Goal: Task Accomplishment & Management: Complete application form

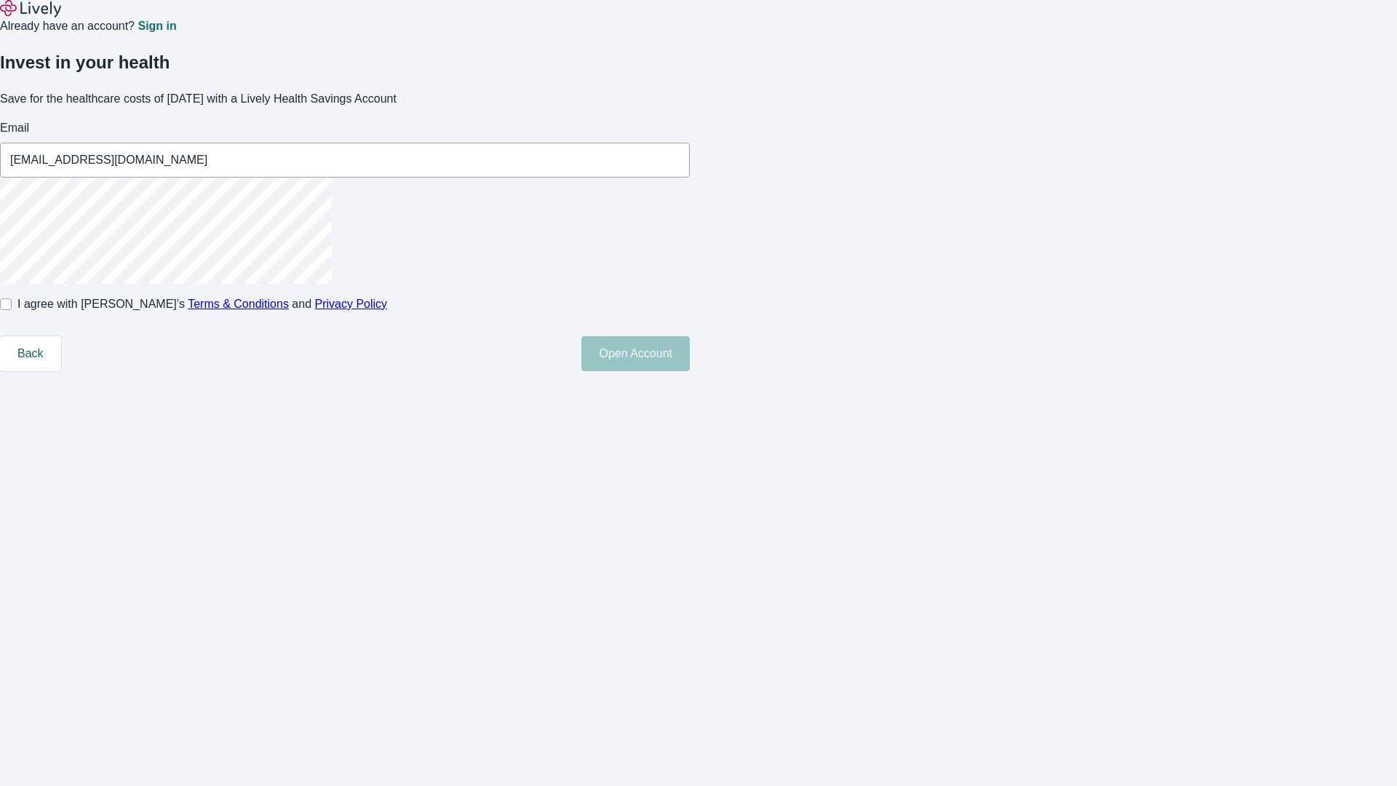
click at [12, 310] on input "I agree with Lively’s Terms & Conditions and Privacy Policy" at bounding box center [6, 304] width 12 height 12
checkbox input "true"
click at [690, 371] on button "Open Account" at bounding box center [635, 353] width 108 height 35
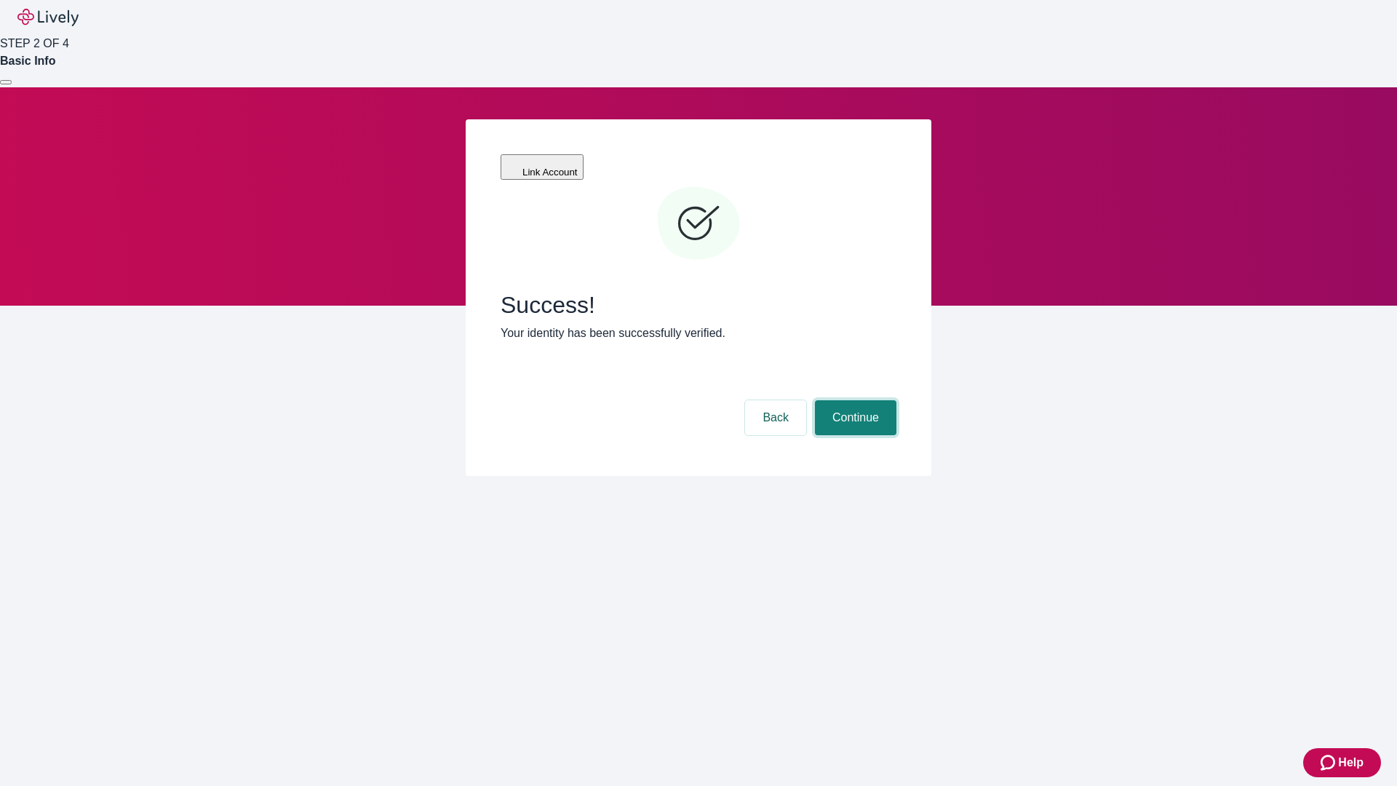
click at [853, 400] on button "Continue" at bounding box center [855, 417] width 81 height 35
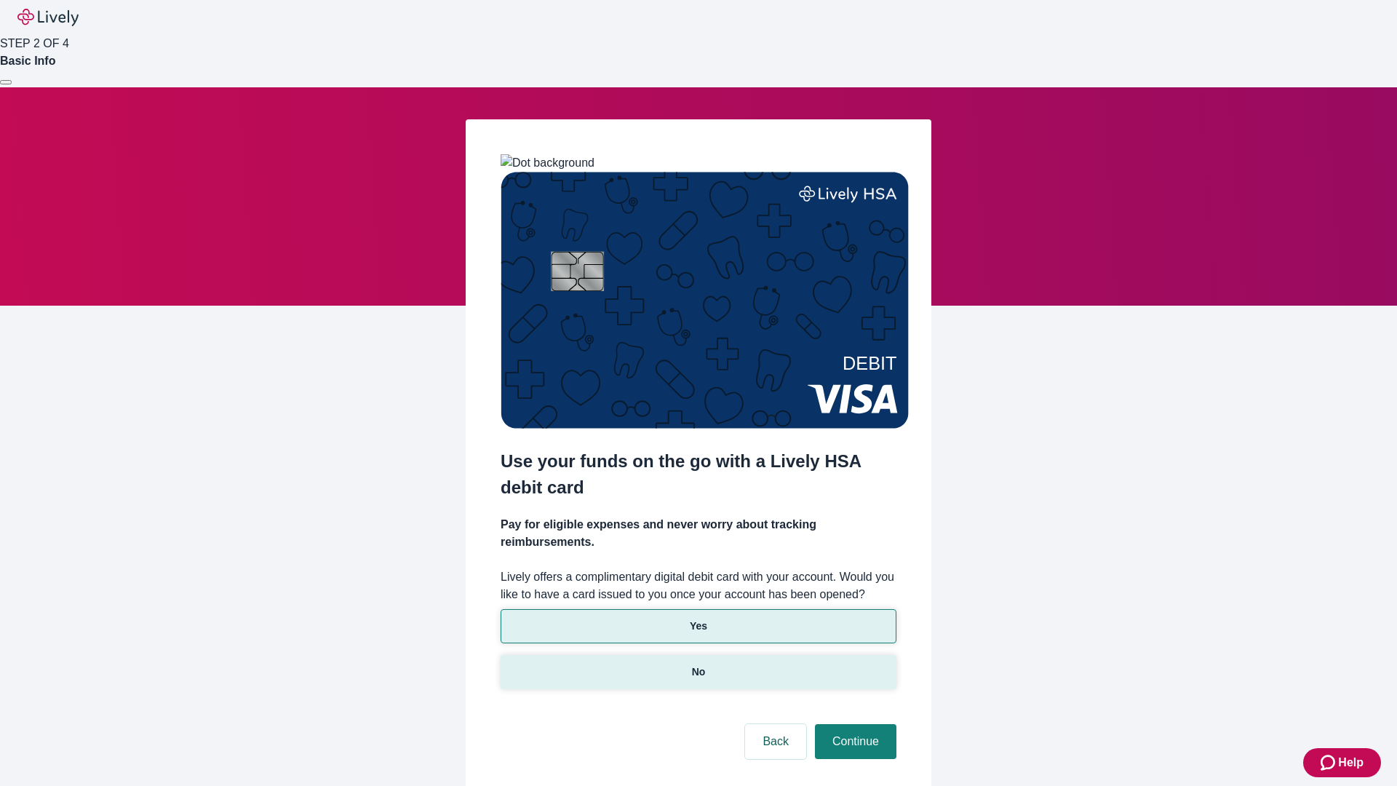
click at [698, 664] on p "No" at bounding box center [699, 671] width 14 height 15
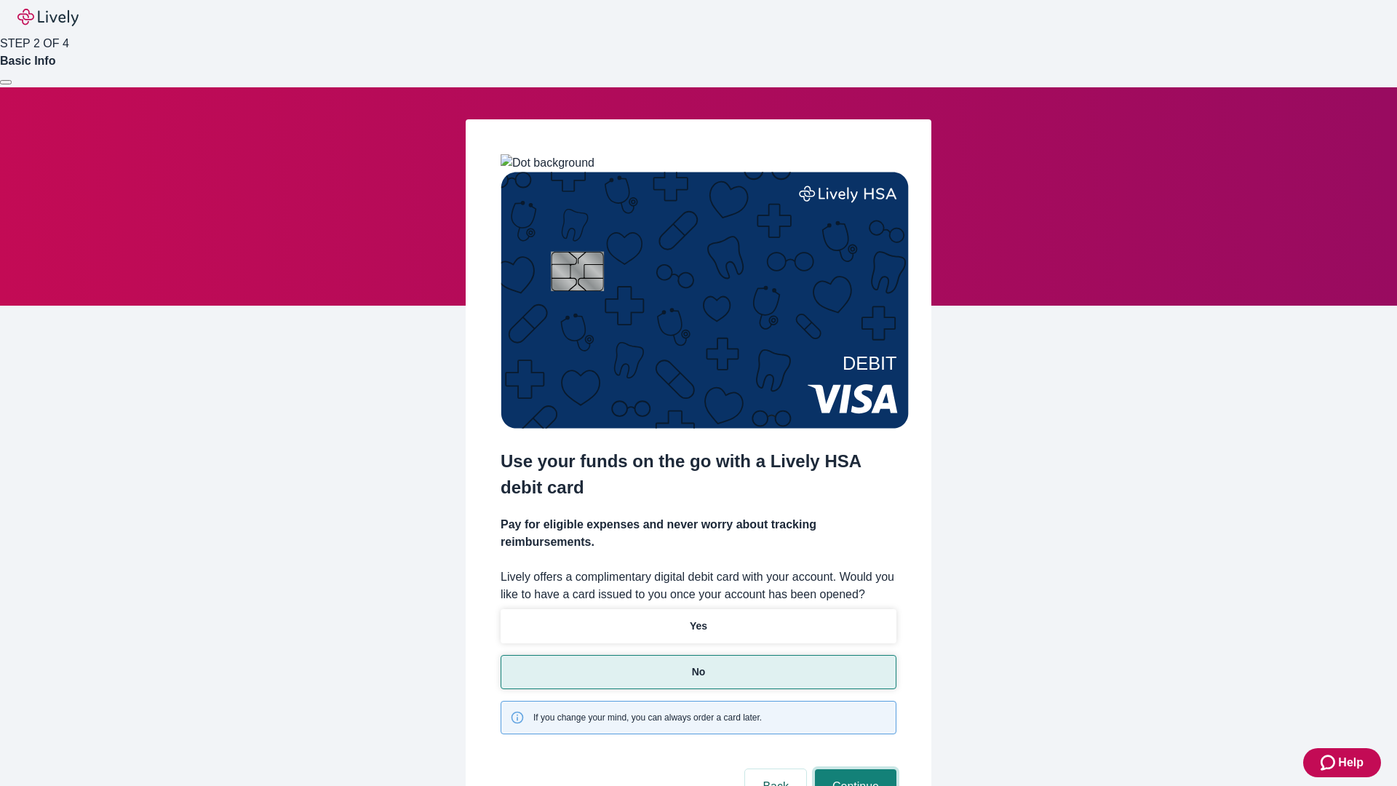
click at [853, 769] on button "Continue" at bounding box center [855, 786] width 81 height 35
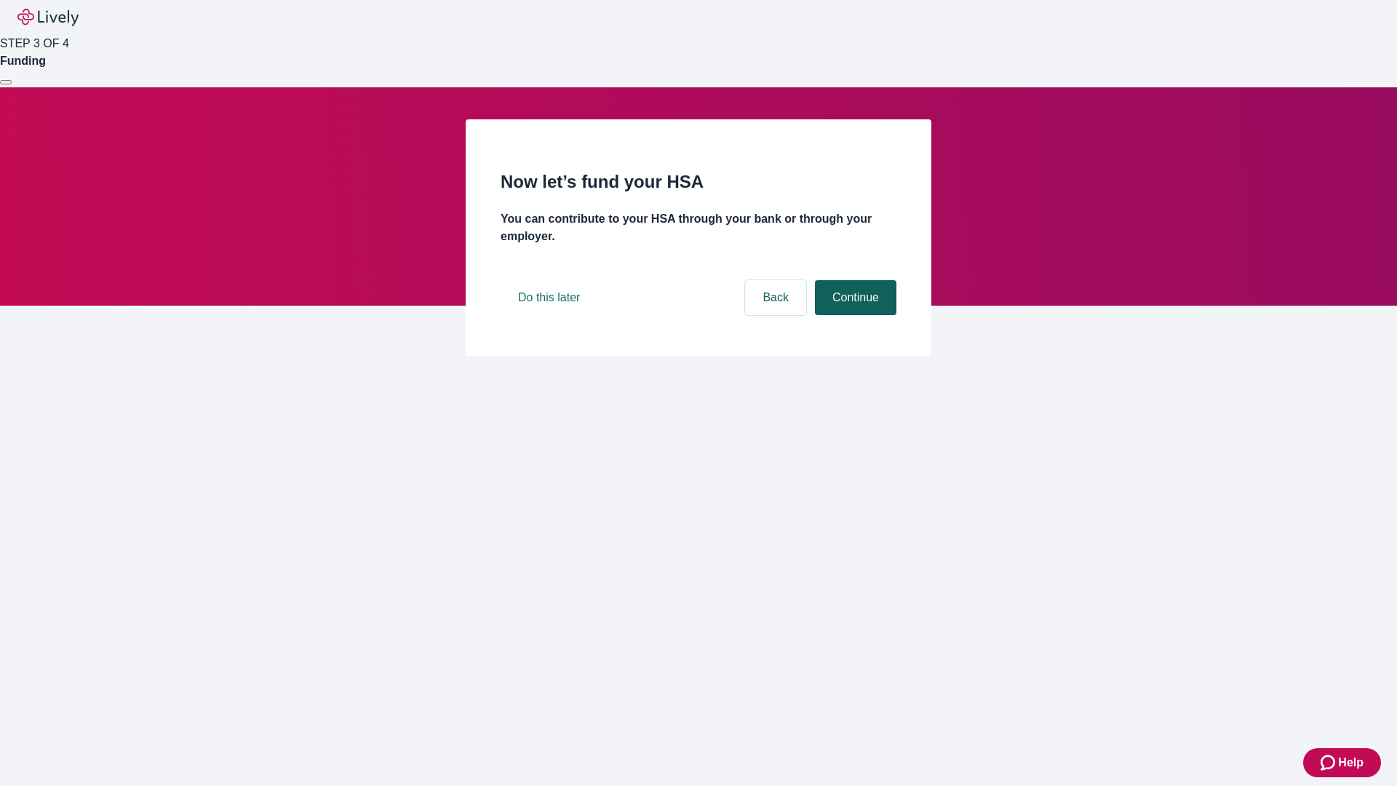
click at [853, 315] on button "Continue" at bounding box center [855, 297] width 81 height 35
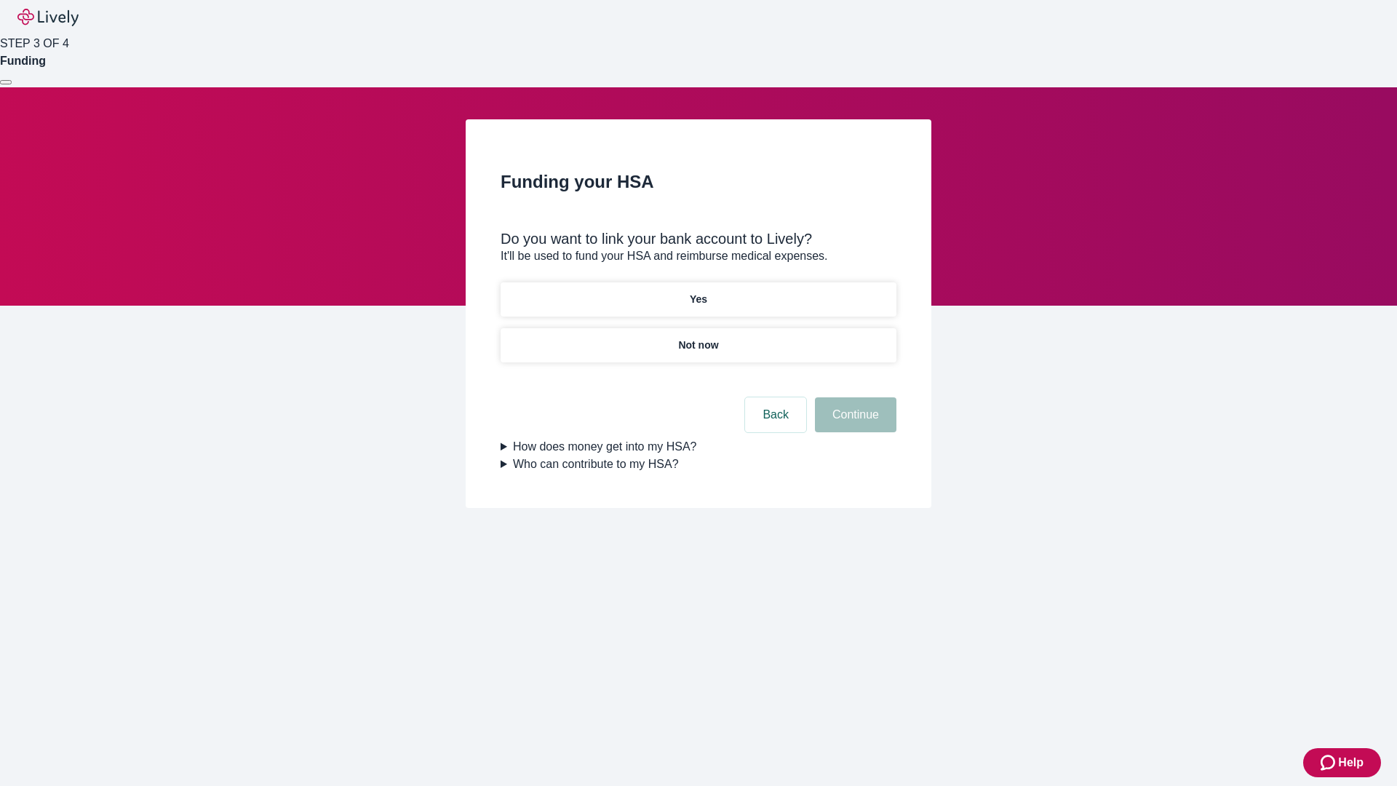
click at [698, 292] on p "Yes" at bounding box center [698, 299] width 17 height 15
click at [853, 397] on button "Continue" at bounding box center [855, 414] width 81 height 35
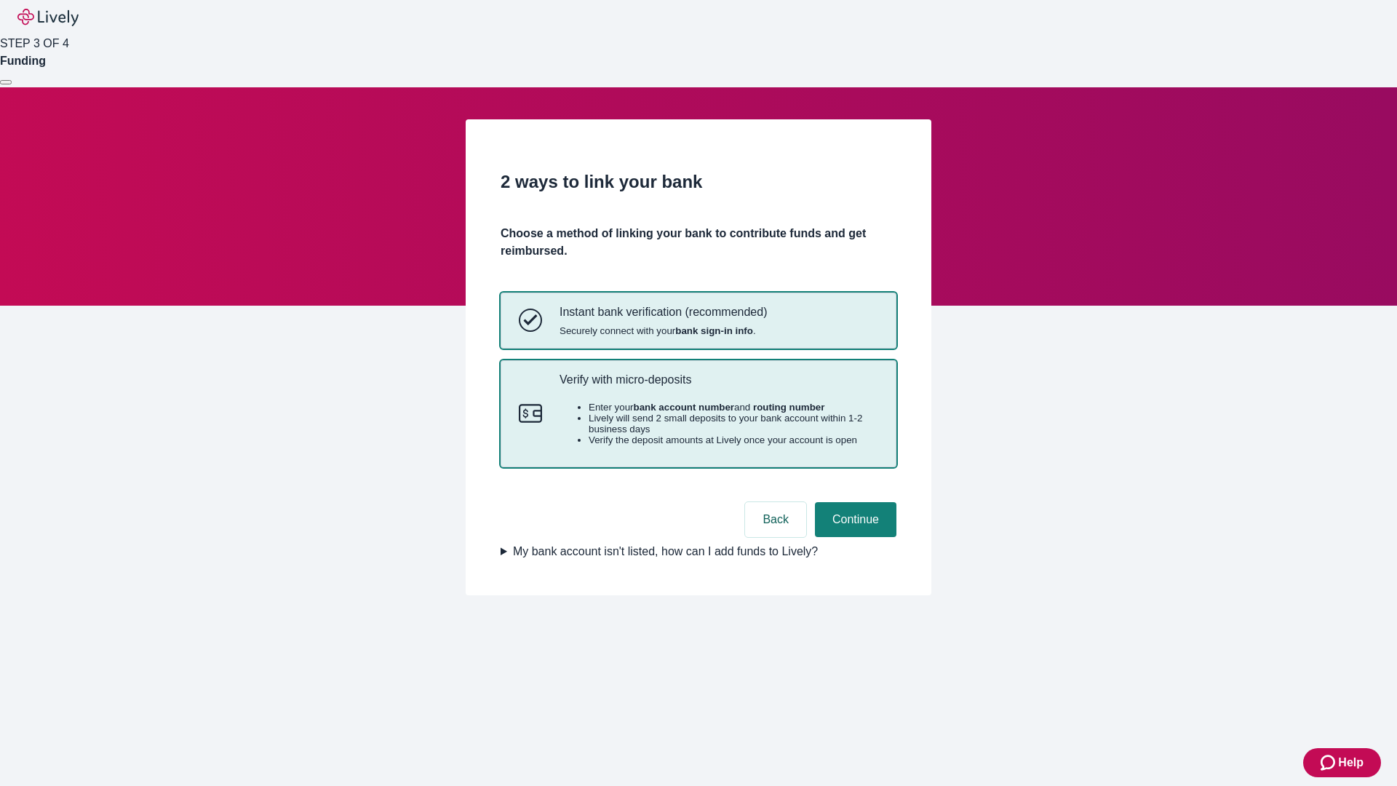
click at [718, 386] on p "Verify with micro-deposits" at bounding box center [718, 379] width 319 height 14
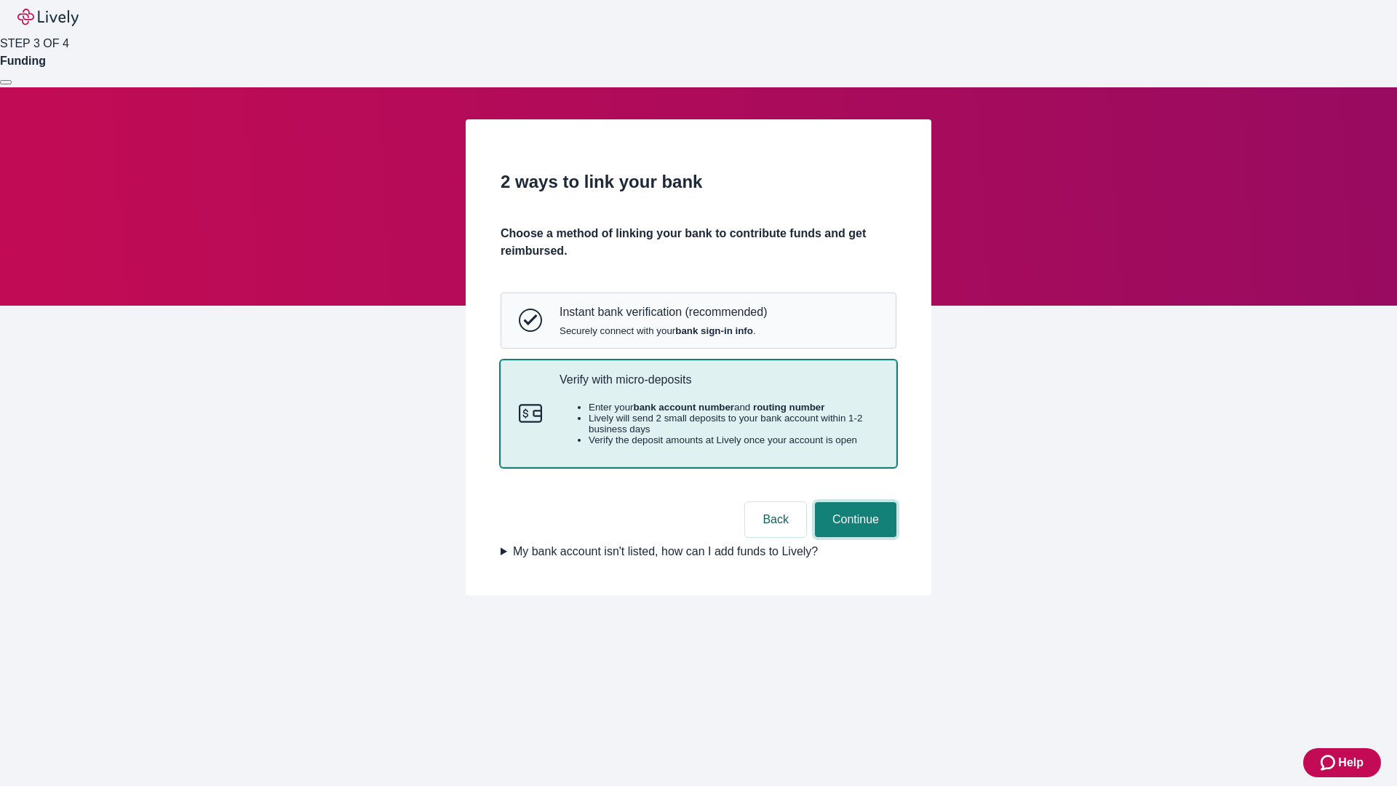
click at [853, 537] on button "Continue" at bounding box center [855, 519] width 81 height 35
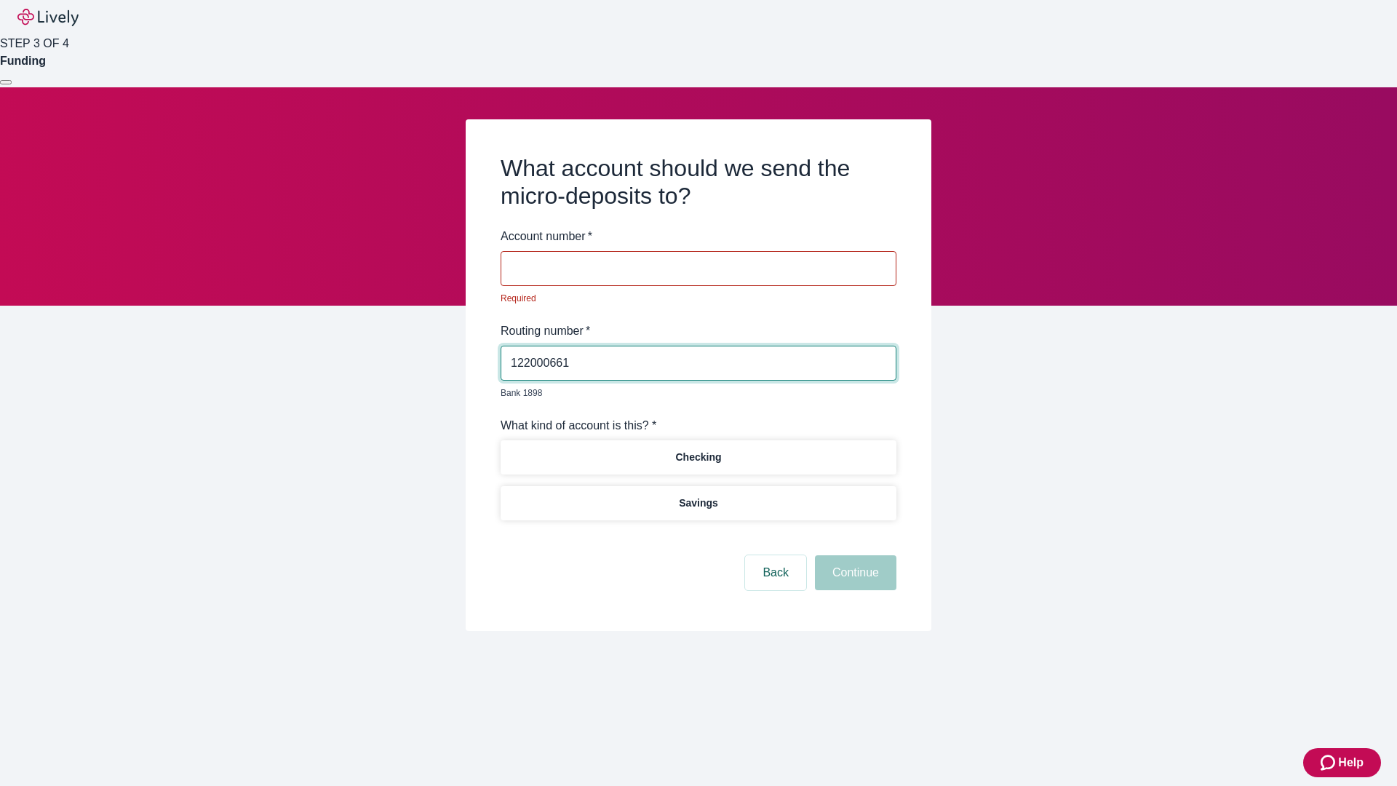
type input "122000661"
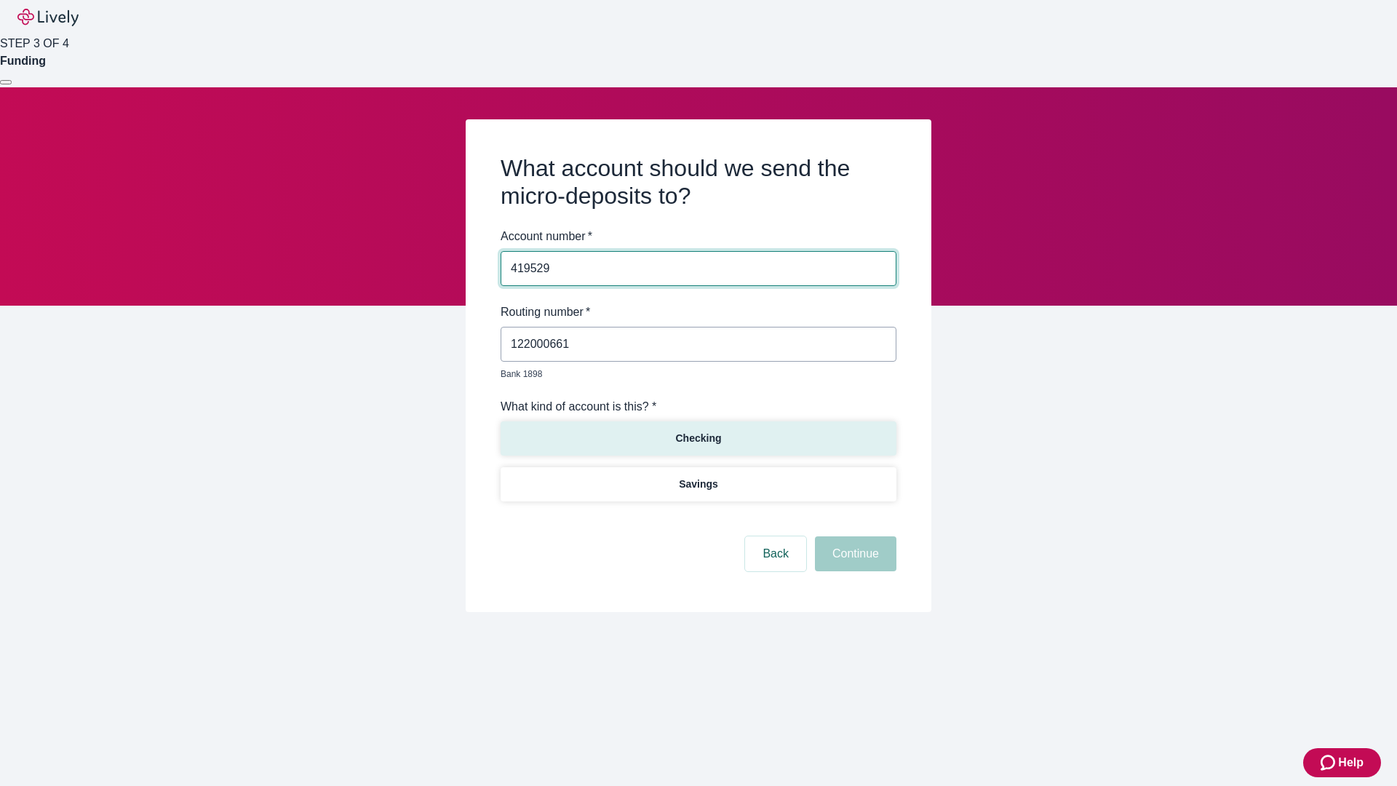
type input "419529"
click at [698, 431] on p "Checking" at bounding box center [698, 438] width 46 height 15
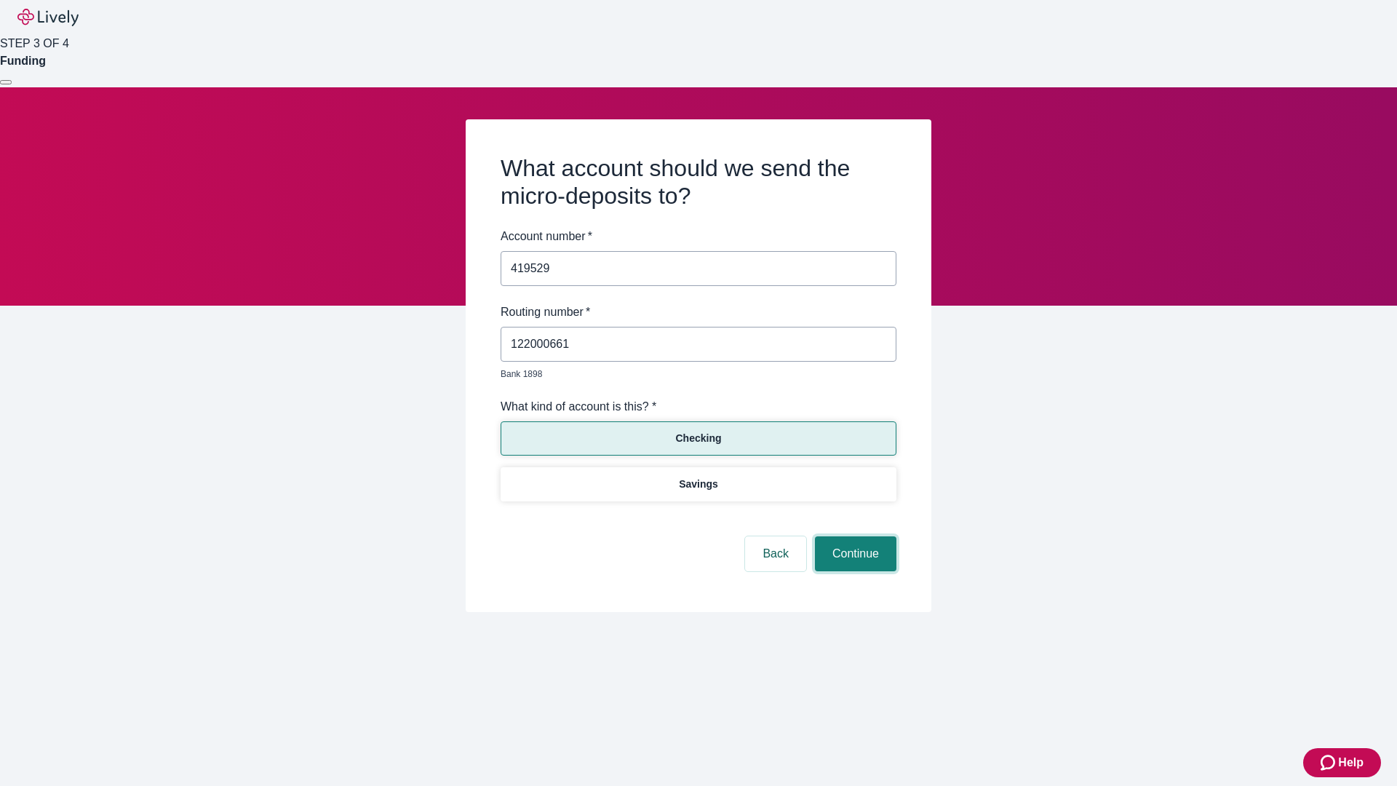
click at [853, 537] on button "Continue" at bounding box center [855, 553] width 81 height 35
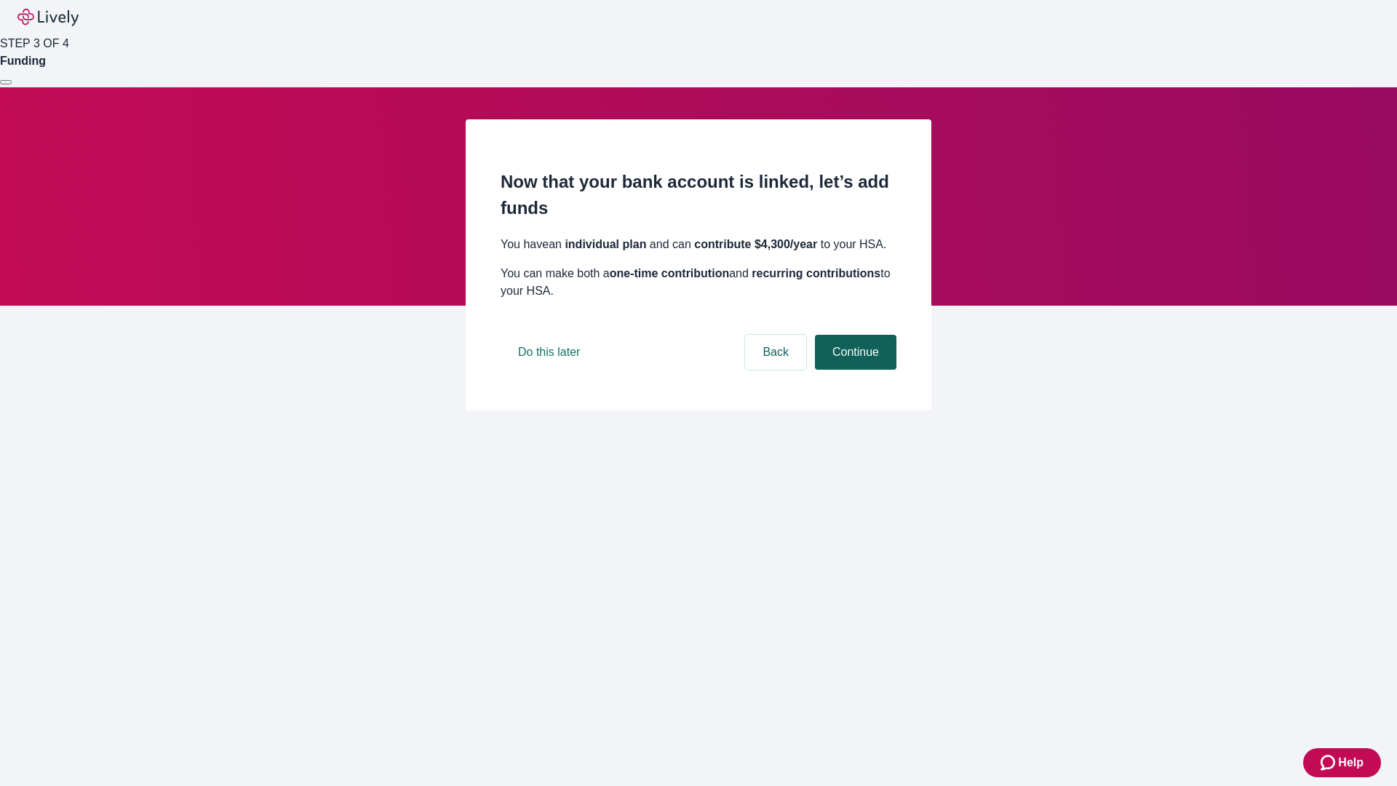
click at [853, 370] on button "Continue" at bounding box center [855, 352] width 81 height 35
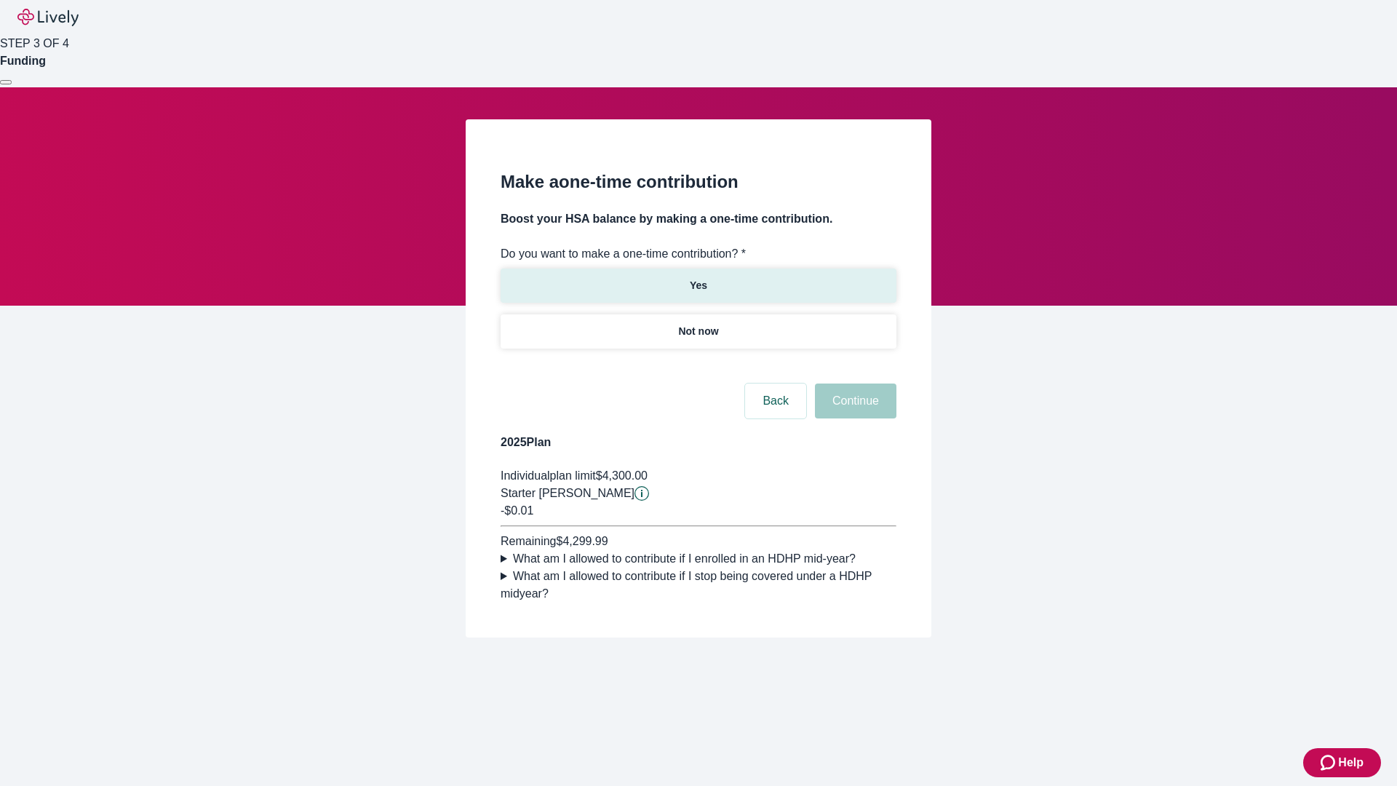
click at [698, 278] on p "Yes" at bounding box center [698, 285] width 17 height 15
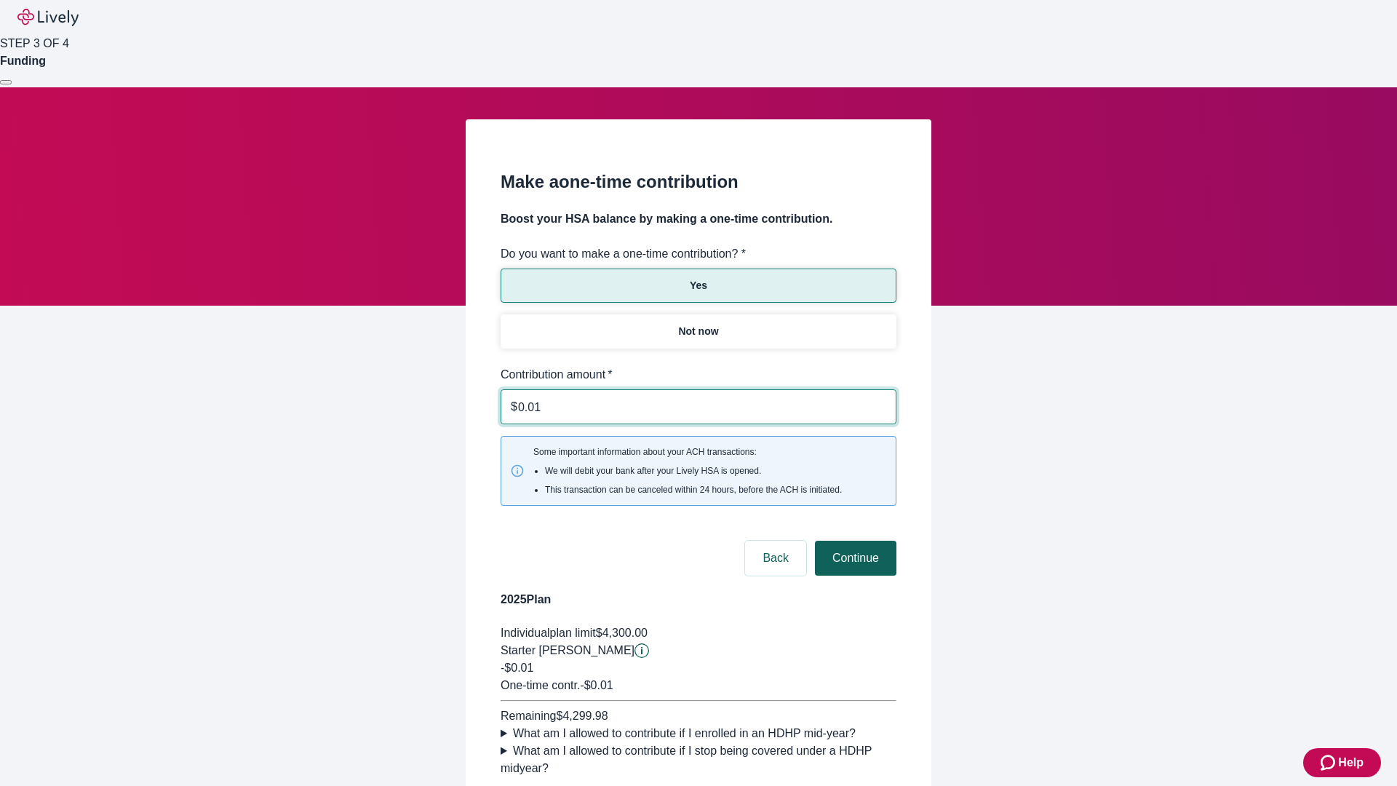
type input "0.01"
click at [853, 540] on button "Continue" at bounding box center [855, 557] width 81 height 35
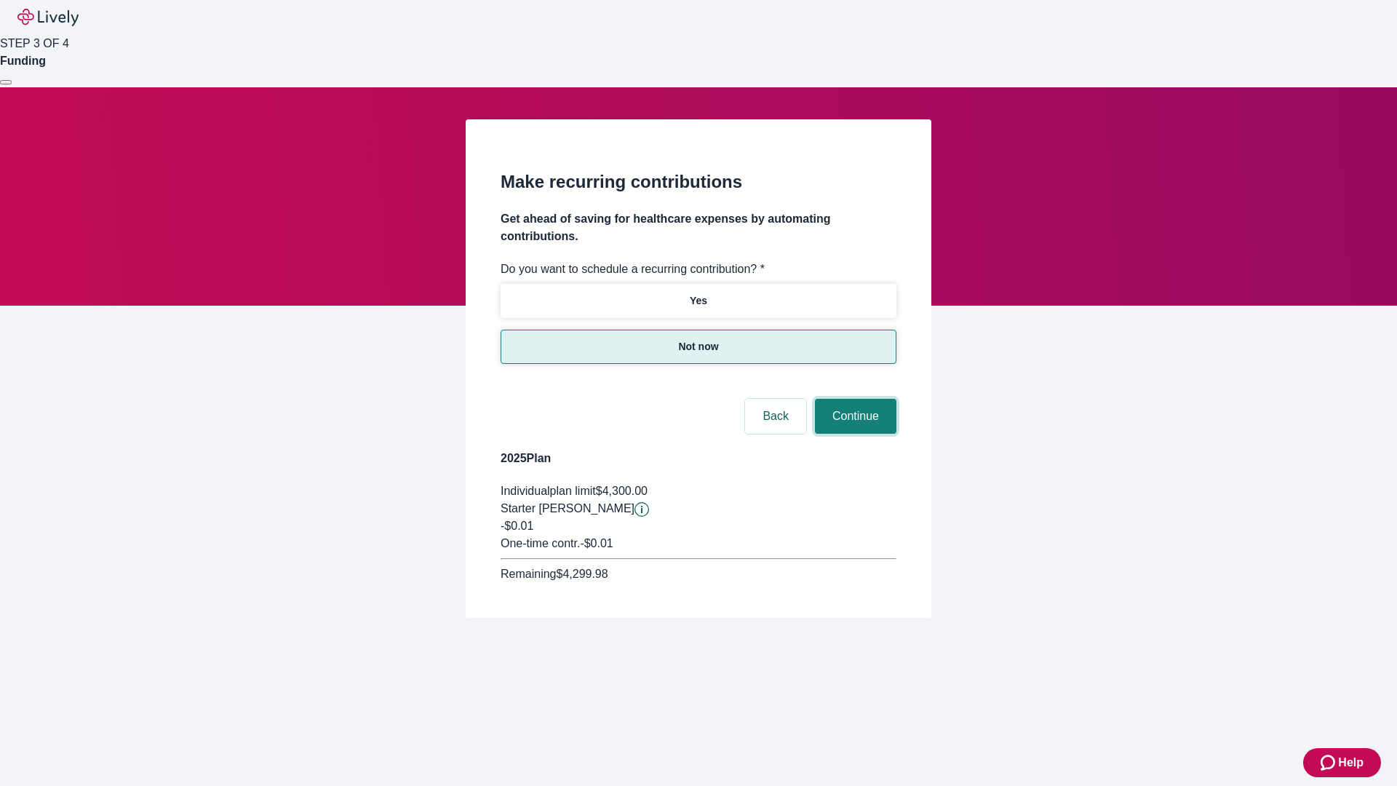
click at [853, 399] on button "Continue" at bounding box center [855, 416] width 81 height 35
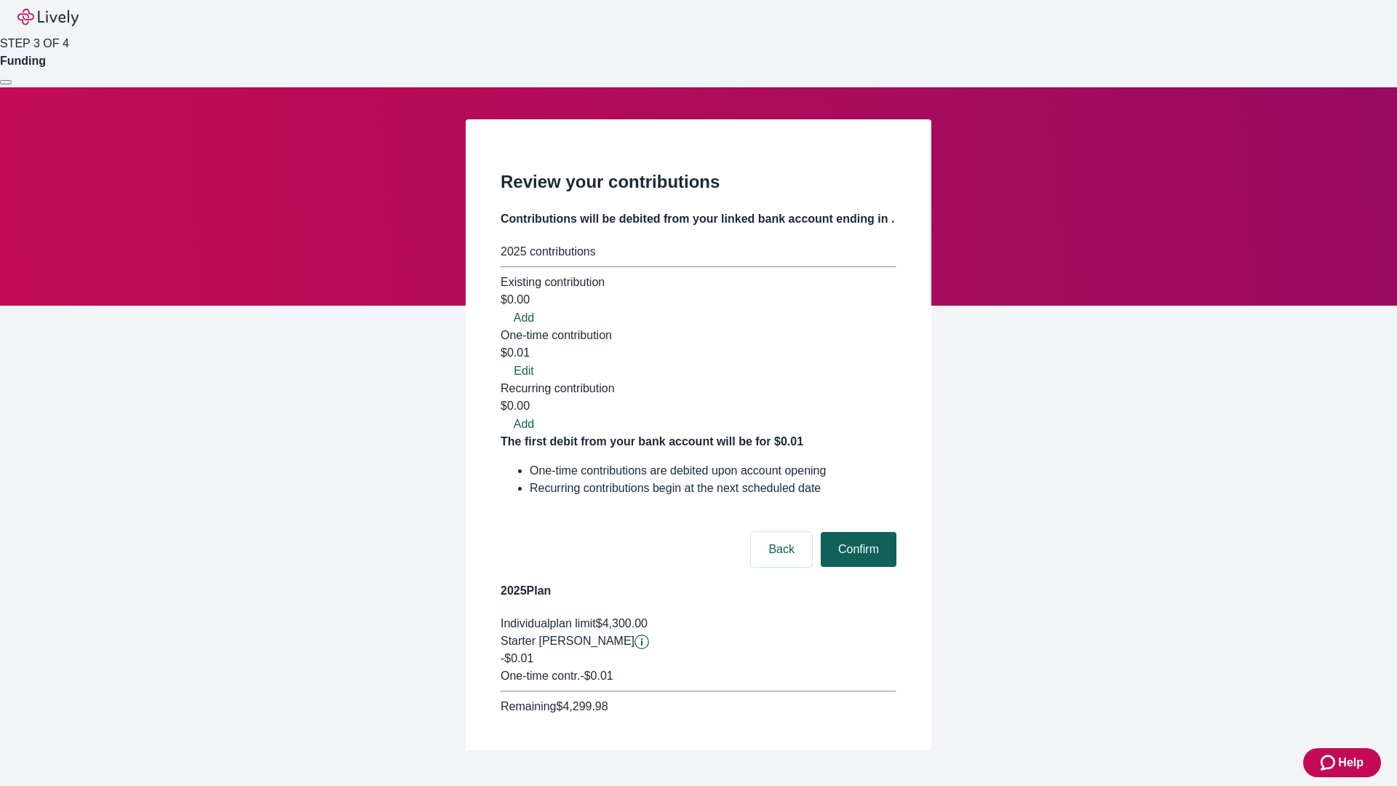
click at [856, 532] on button "Confirm" at bounding box center [859, 549] width 76 height 35
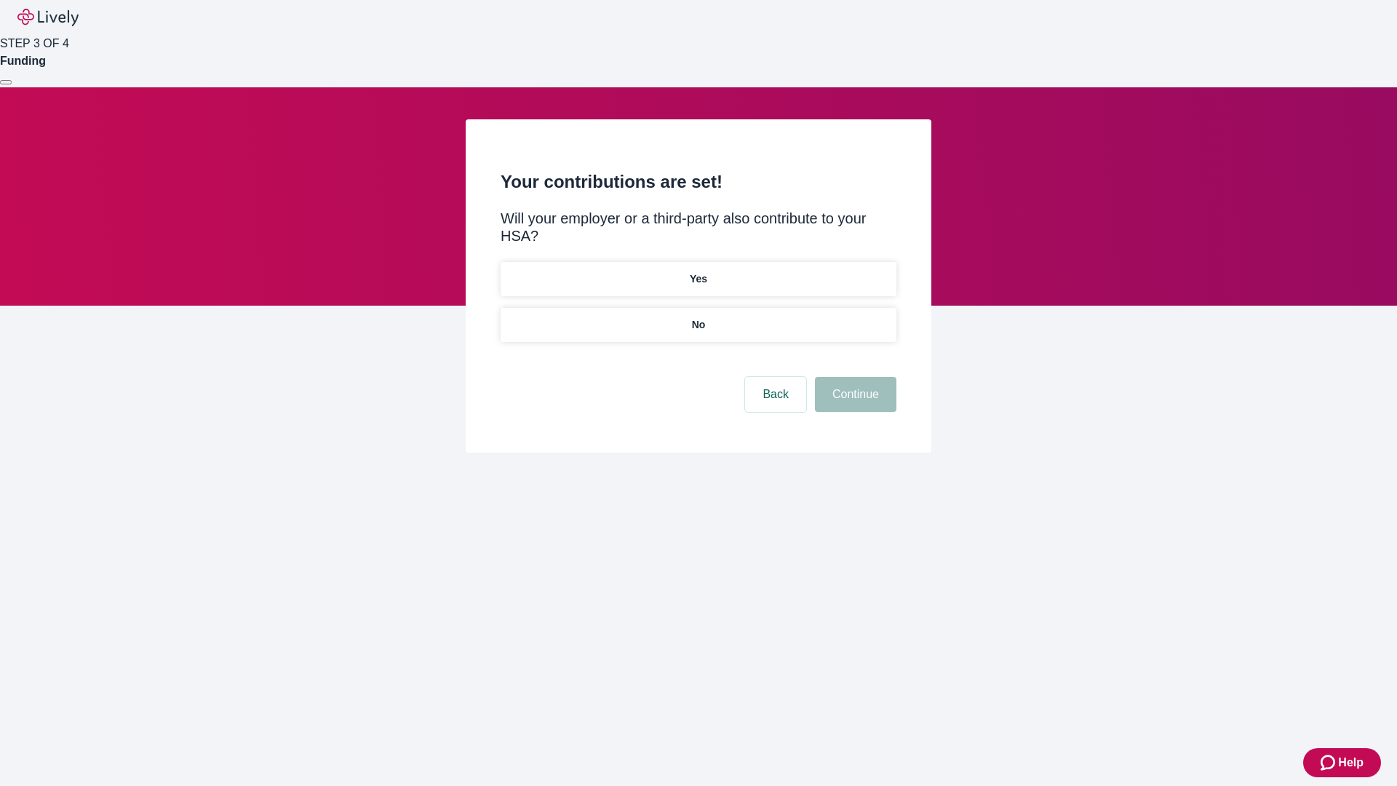
click at [698, 317] on p "No" at bounding box center [699, 324] width 14 height 15
click at [853, 377] on button "Continue" at bounding box center [855, 394] width 81 height 35
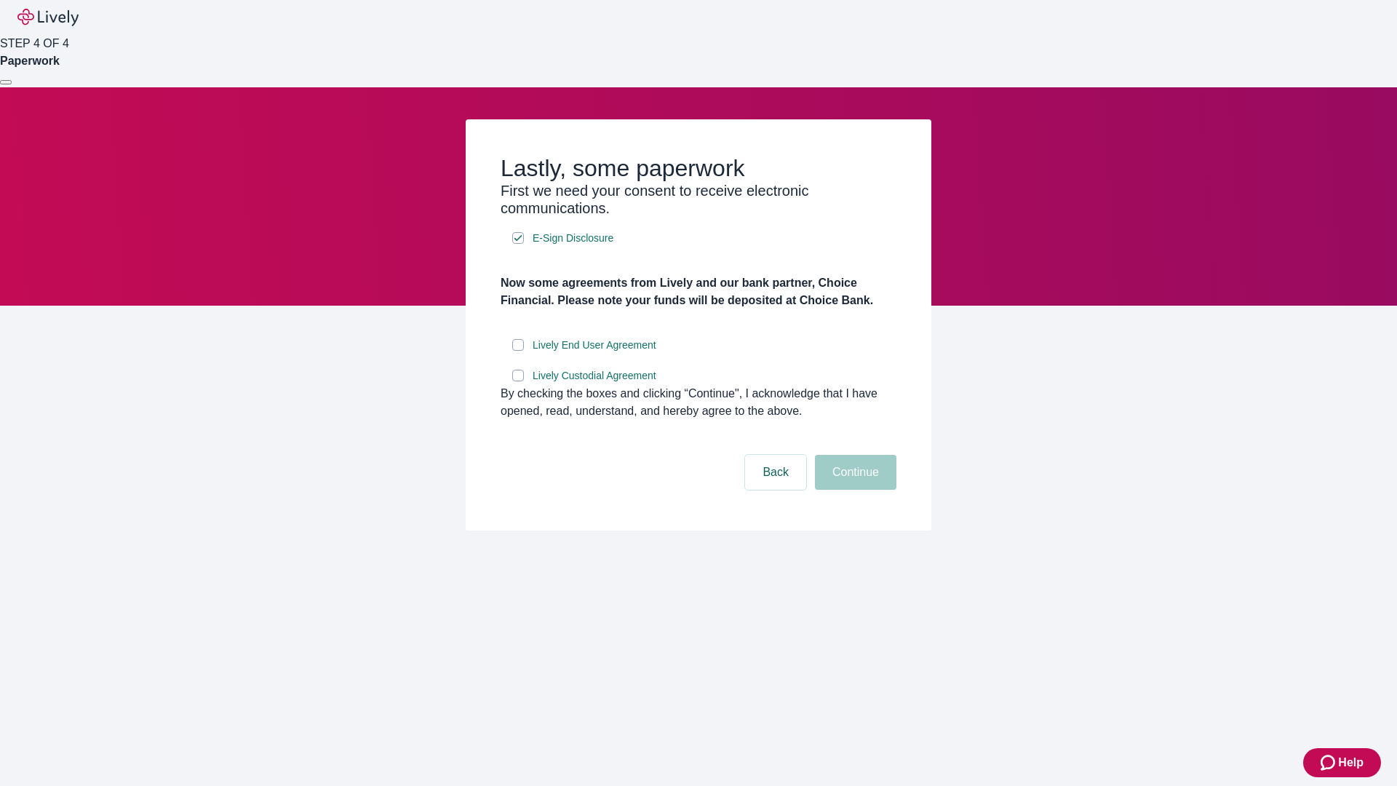
click at [518, 351] on input "Lively End User Agreement" at bounding box center [518, 345] width 12 height 12
checkbox input "true"
click at [518, 381] on input "Lively Custodial Agreement" at bounding box center [518, 376] width 12 height 12
checkbox input "true"
click at [853, 490] on button "Continue" at bounding box center [855, 472] width 81 height 35
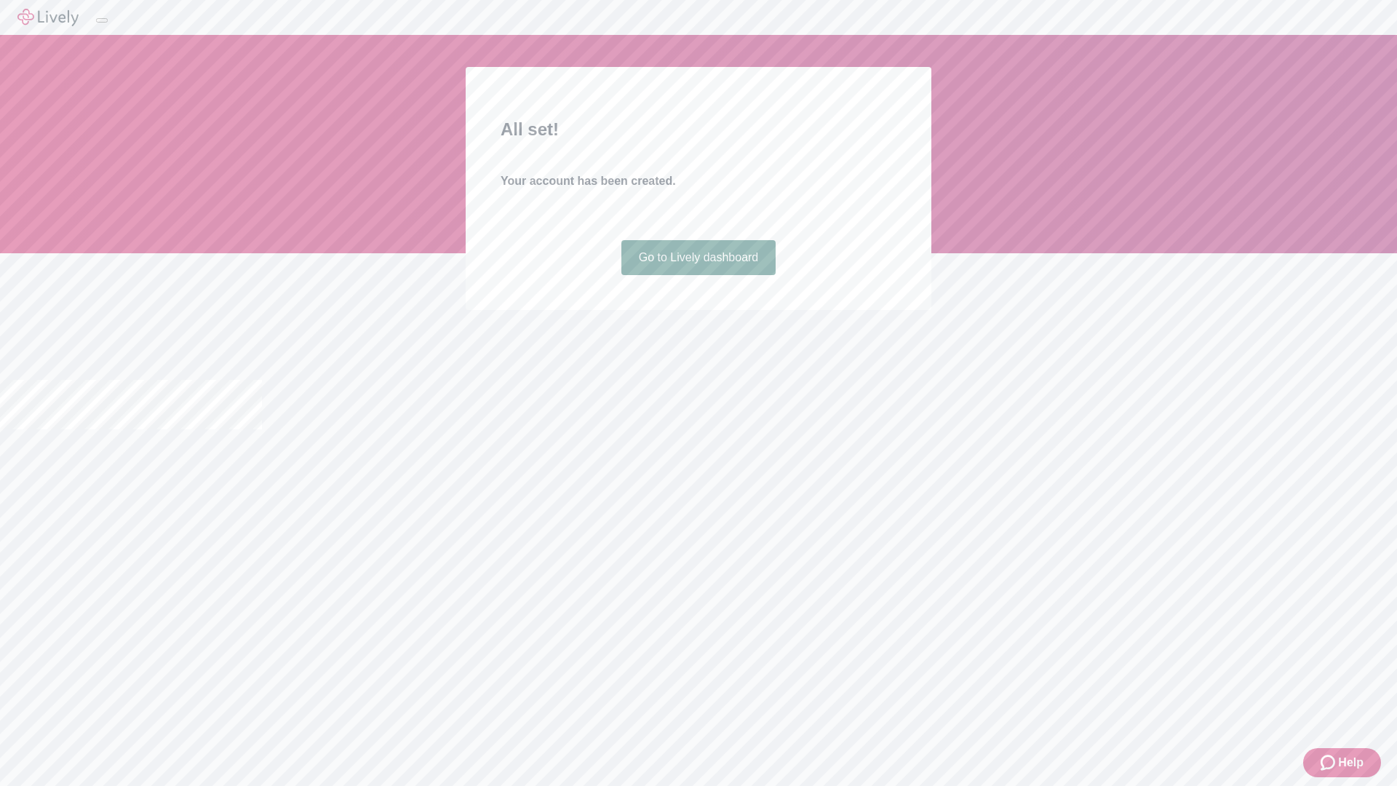
click at [698, 275] on link "Go to Lively dashboard" at bounding box center [698, 257] width 155 height 35
